Goal: Transaction & Acquisition: Purchase product/service

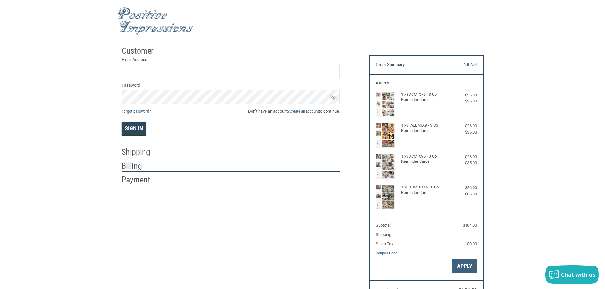
click at [133, 131] on button "Sign In" at bounding box center [134, 129] width 24 height 14
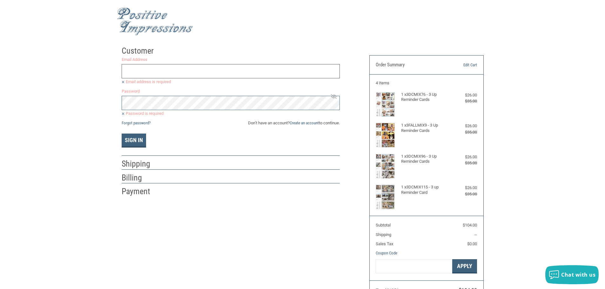
click at [174, 74] on input "Email Address" at bounding box center [231, 71] width 218 height 14
click at [179, 65] on input "Email Address" at bounding box center [231, 71] width 218 height 14
click at [175, 74] on input "Email Address" at bounding box center [231, 71] width 218 height 14
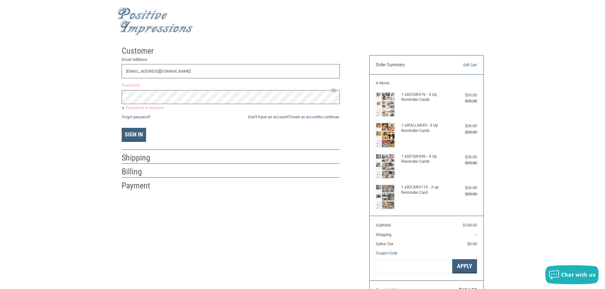
type input "[EMAIL_ADDRESS][DOMAIN_NAME]"
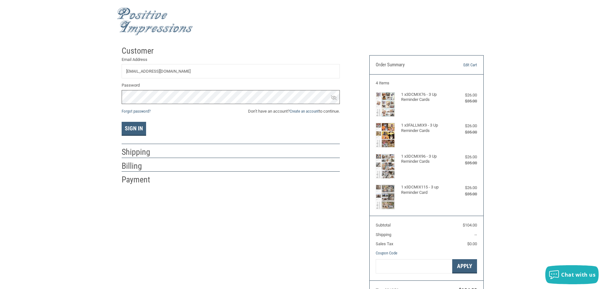
click at [122, 122] on button "Sign In" at bounding box center [134, 129] width 24 height 14
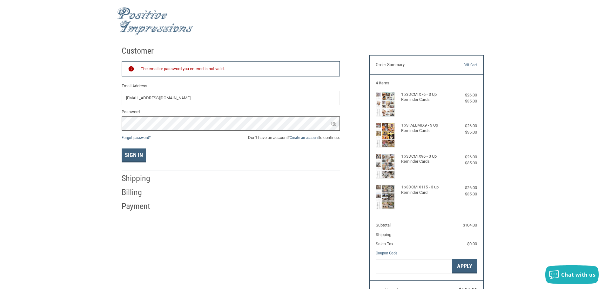
click at [122, 149] on button "Sign In" at bounding box center [134, 156] width 24 height 14
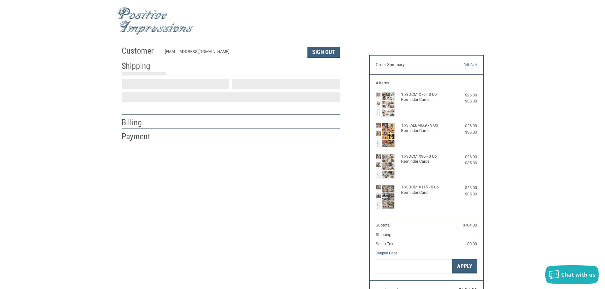
scroll to position [1, 0]
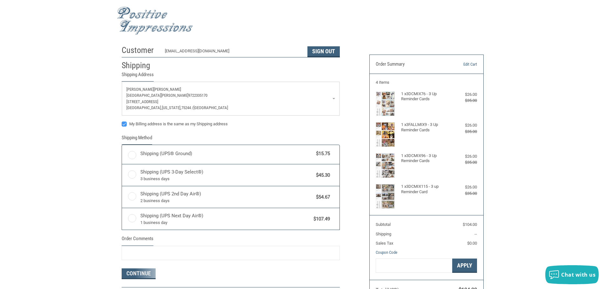
radio input "true"
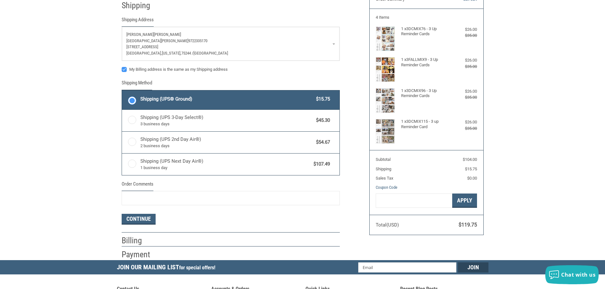
scroll to position [95, 0]
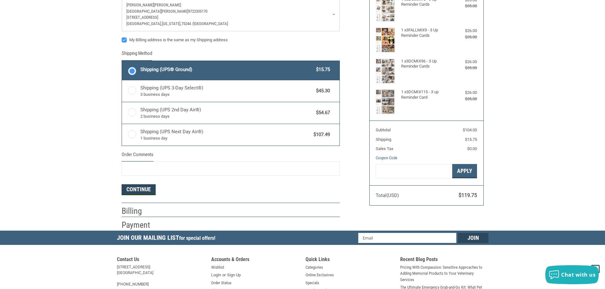
click at [136, 190] on button "Continue" at bounding box center [139, 189] width 34 height 11
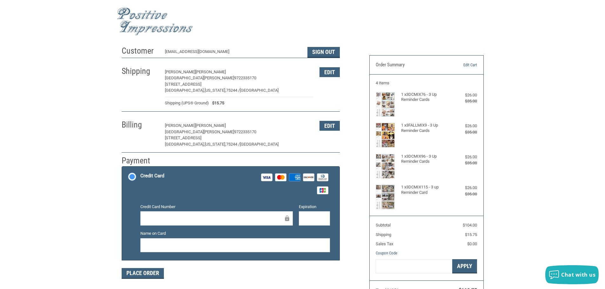
scroll to position [63, 0]
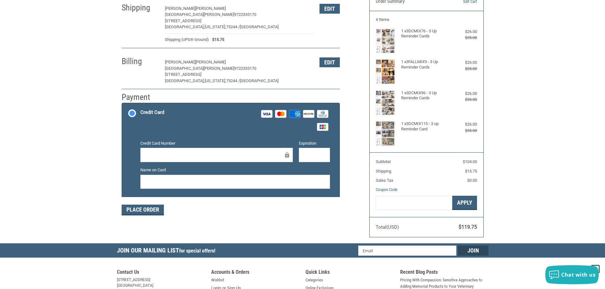
click at [194, 160] on div at bounding box center [216, 155] width 152 height 14
click at [239, 134] on label "Credit Card Visa Master Amex Discover Diners Club JCB" at bounding box center [230, 120] width 217 height 34
click at [122, 104] on input "Credit Card Visa Master Amex Discover Diners Club JCB" at bounding box center [122, 104] width 0 height 0
click at [254, 220] on div "Customer [EMAIL_ADDRESS][DOMAIN_NAME] Sign Out Shipping [PERSON_NAME][GEOGRAPHI…" at bounding box center [241, 101] width 248 height 244
click at [136, 210] on button "Place Order" at bounding box center [143, 210] width 42 height 11
